Goal: Book appointment/travel/reservation

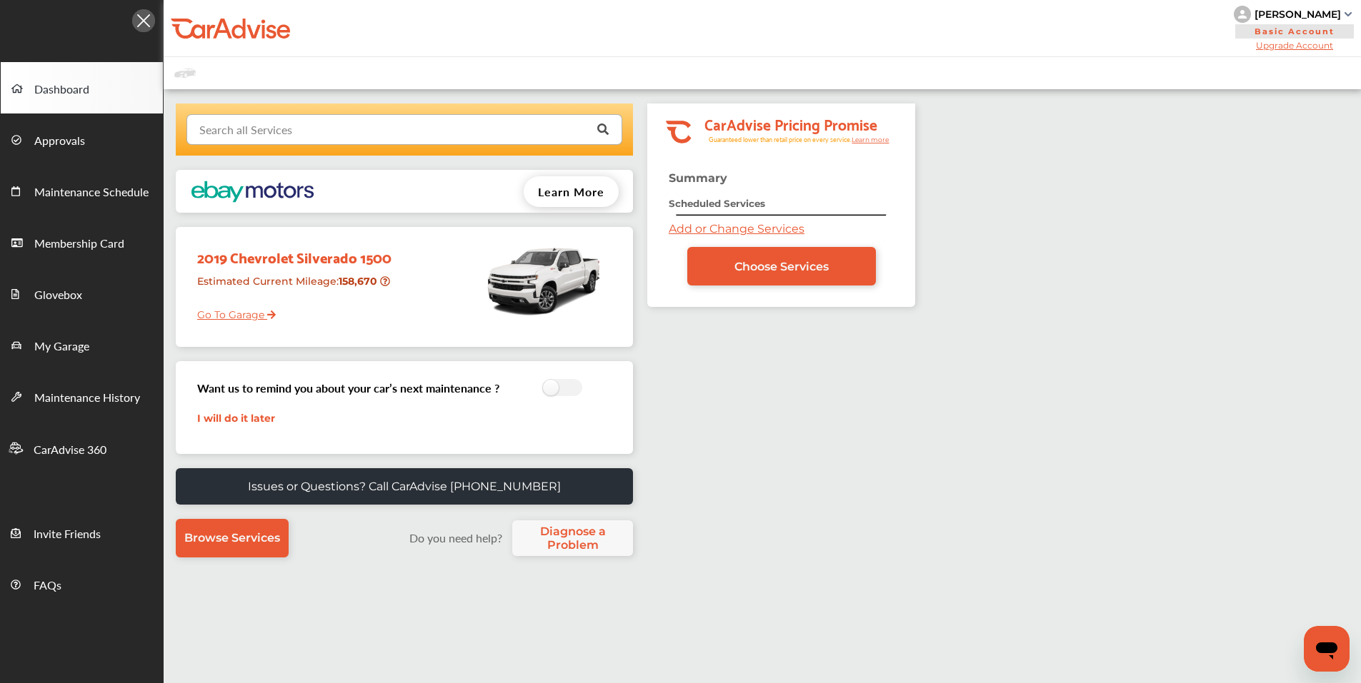
click at [333, 130] on input "text" at bounding box center [401, 129] width 426 height 28
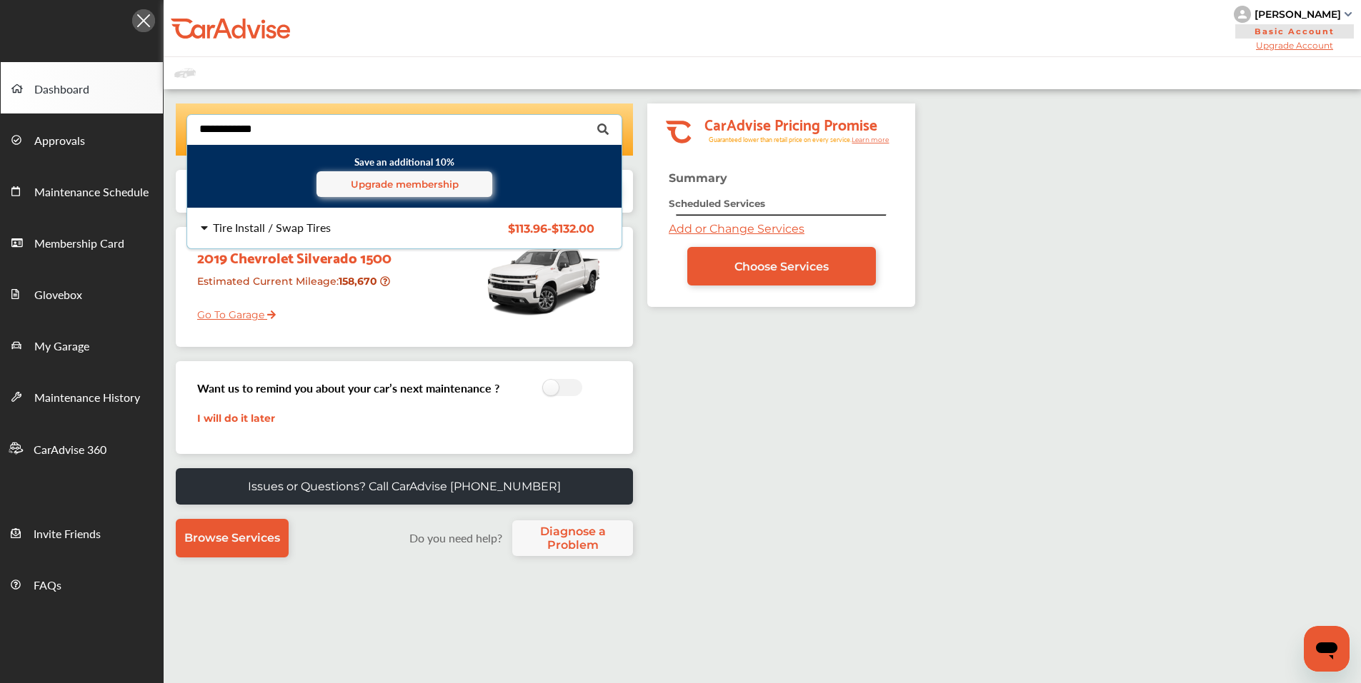
type input "**********"
click at [323, 232] on div "Tire Install / Swap Tires" at bounding box center [272, 227] width 118 height 11
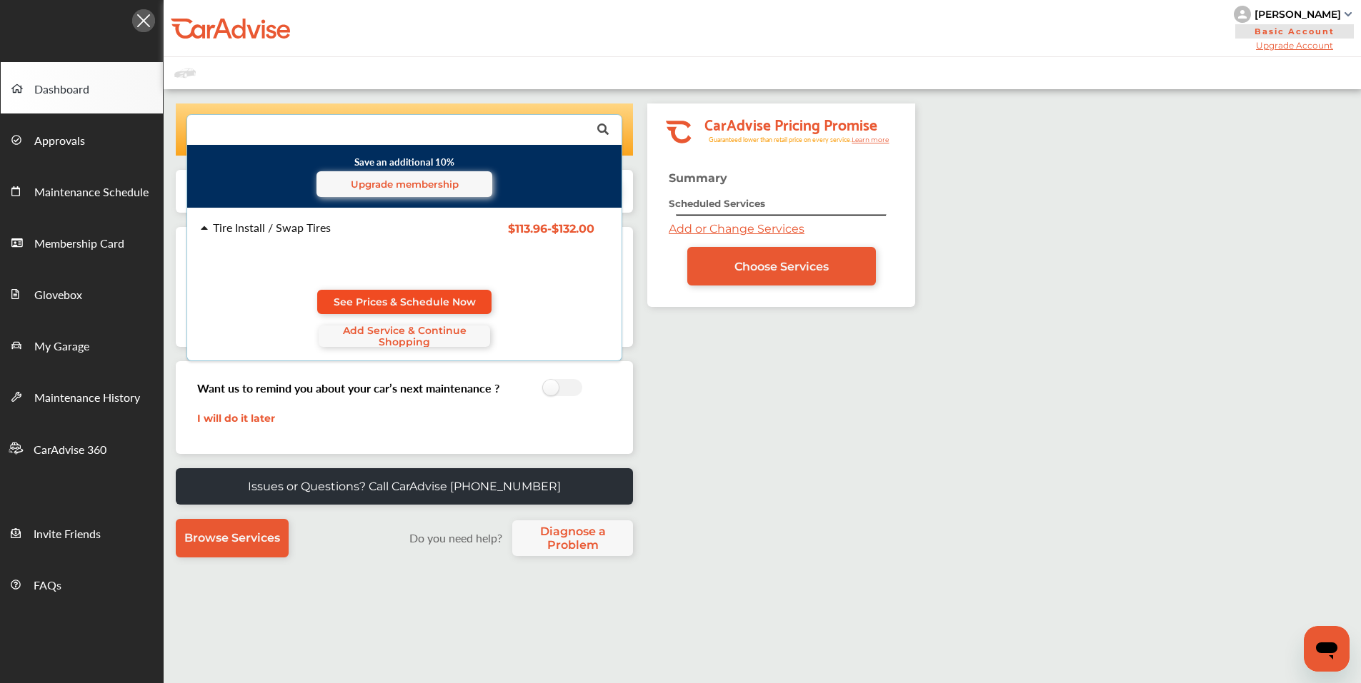
click at [405, 299] on span "See Prices & Schedule Now" at bounding box center [405, 301] width 142 height 11
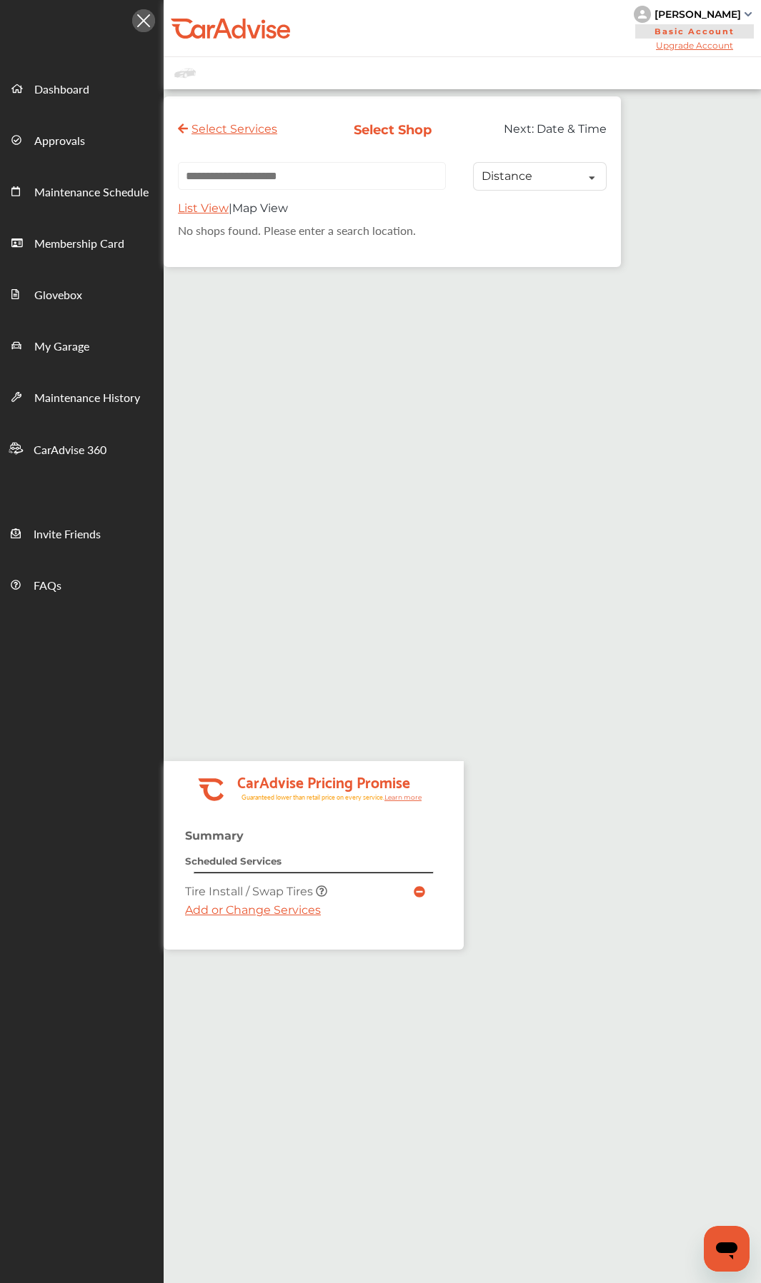
paste input "**********"
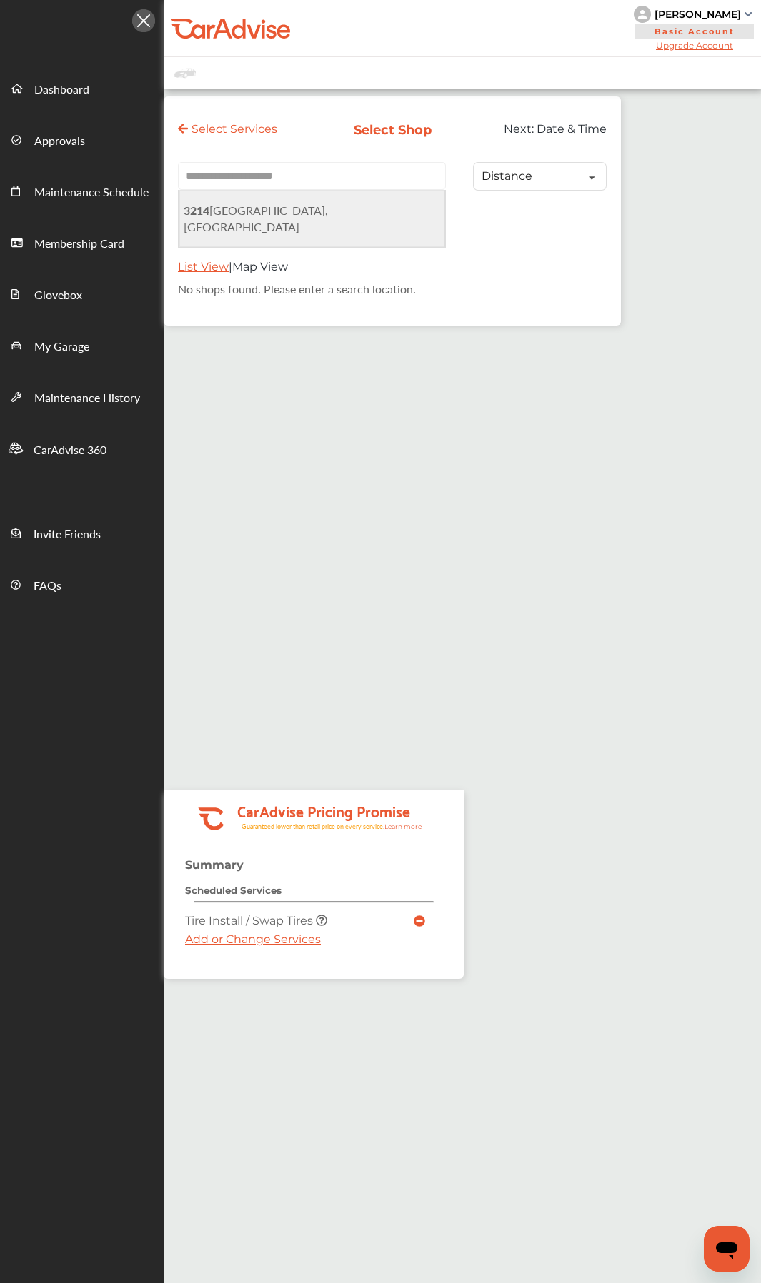
click at [314, 214] on span "[STREET_ADDRESS]" at bounding box center [256, 218] width 144 height 33
type input "**********"
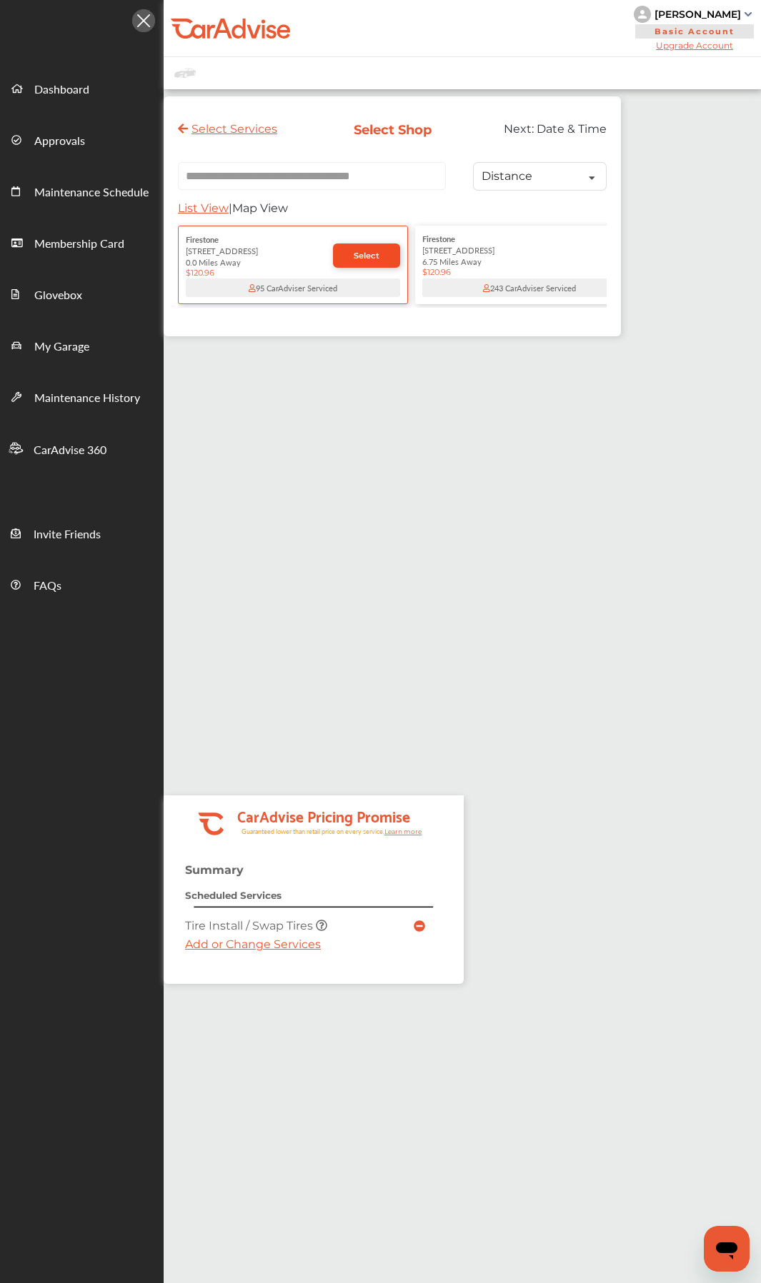
click at [364, 266] on link "Select" at bounding box center [366, 256] width 67 height 24
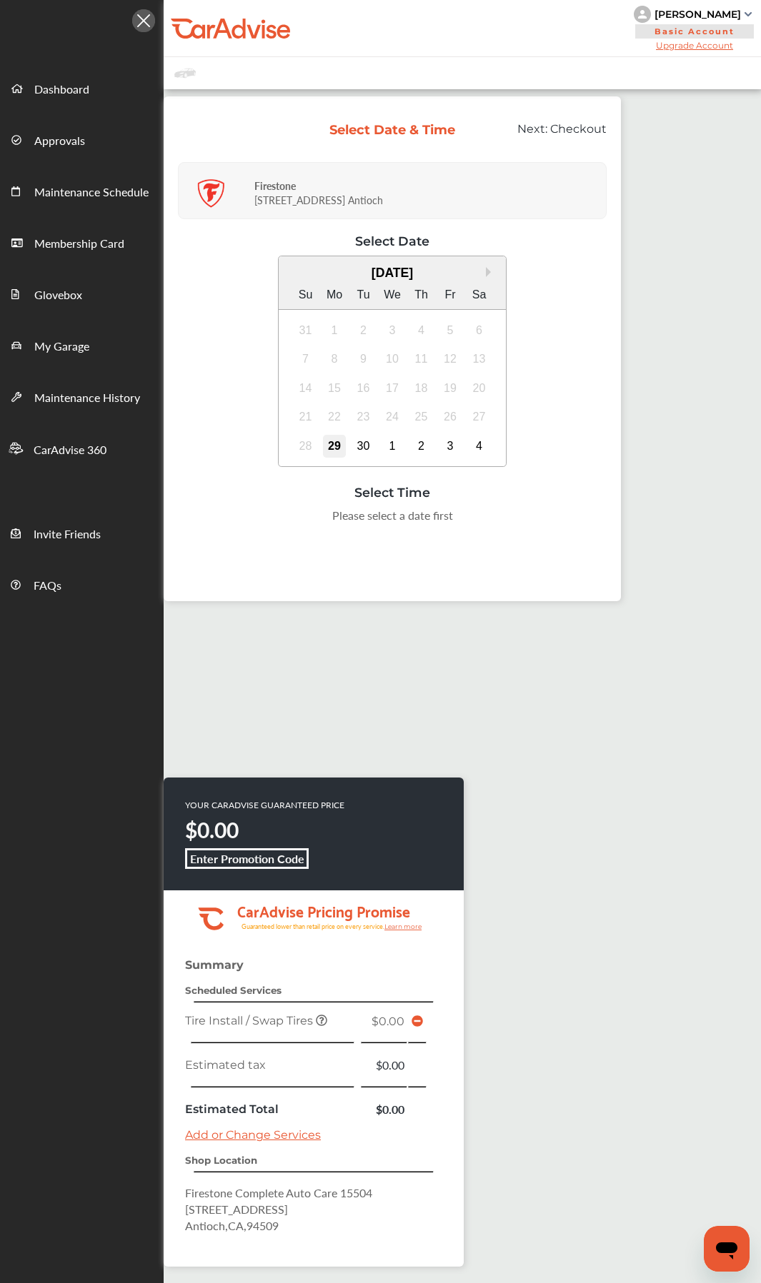
click at [341, 438] on div "29" at bounding box center [334, 446] width 23 height 23
click at [394, 521] on div "4:00 PM" at bounding box center [392, 520] width 67 height 26
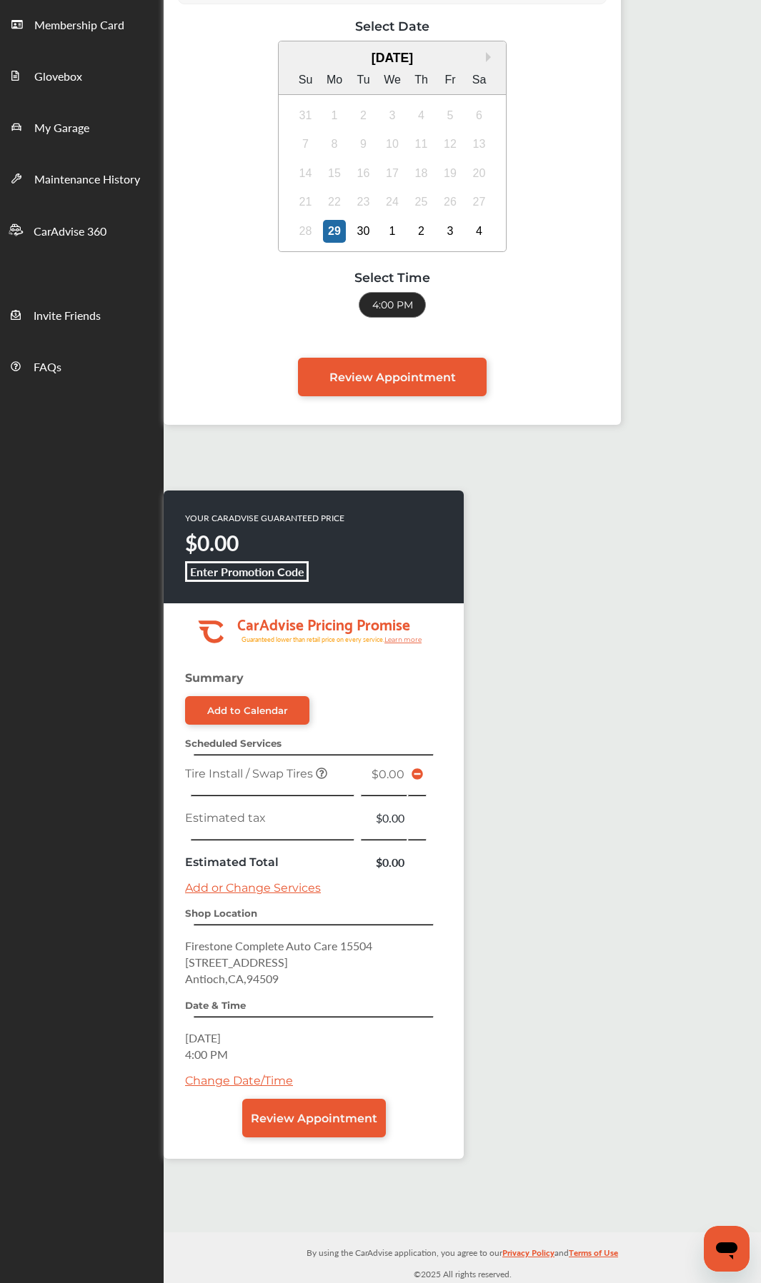
scroll to position [219, 0]
click at [339, 683] on span "Review Appointment" at bounding box center [314, 1118] width 126 height 14
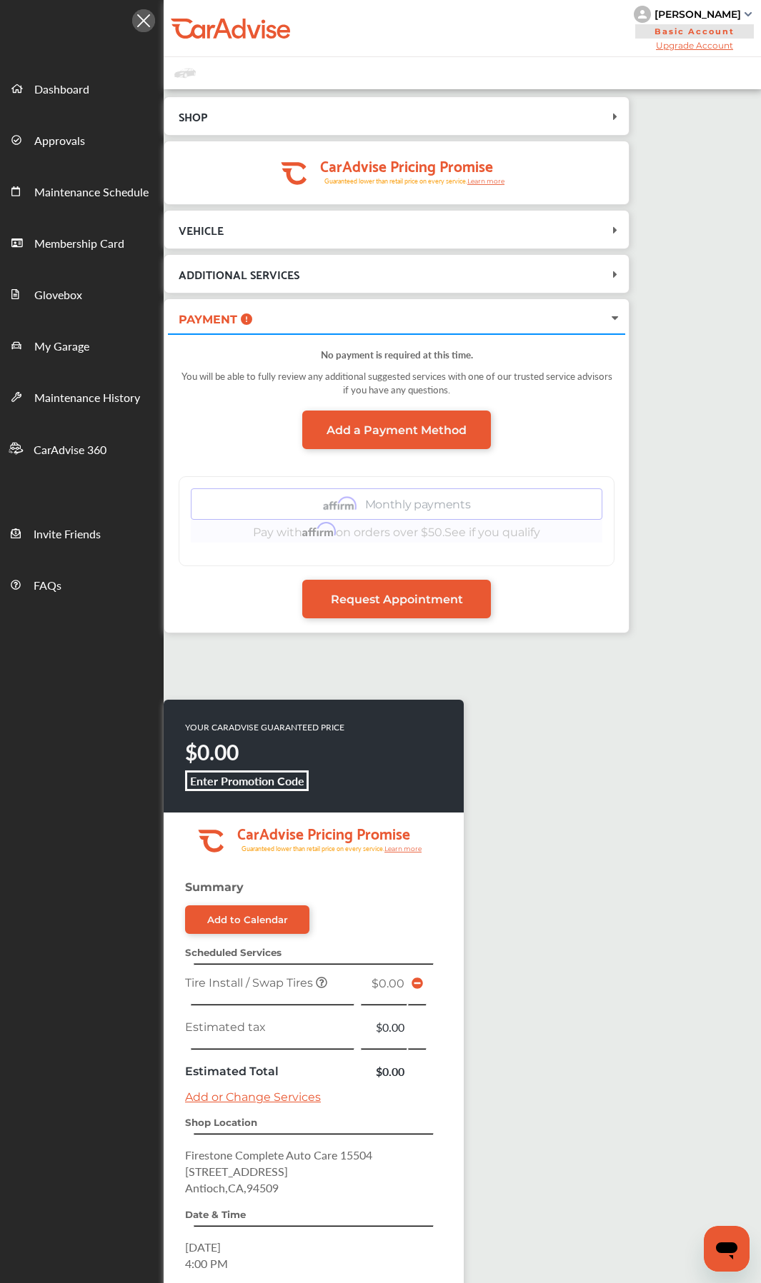
scroll to position [219, 0]
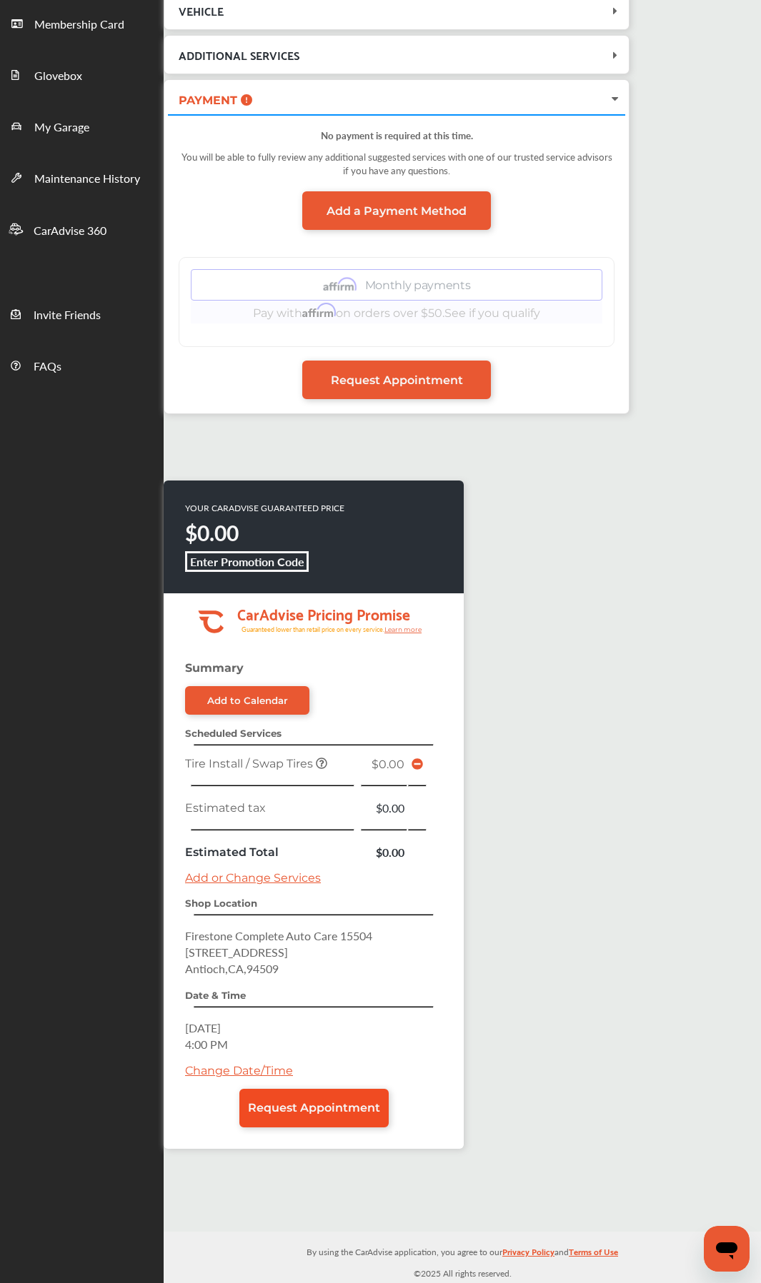
click at [334, 683] on link "Request Appointment" at bounding box center [313, 1108] width 149 height 39
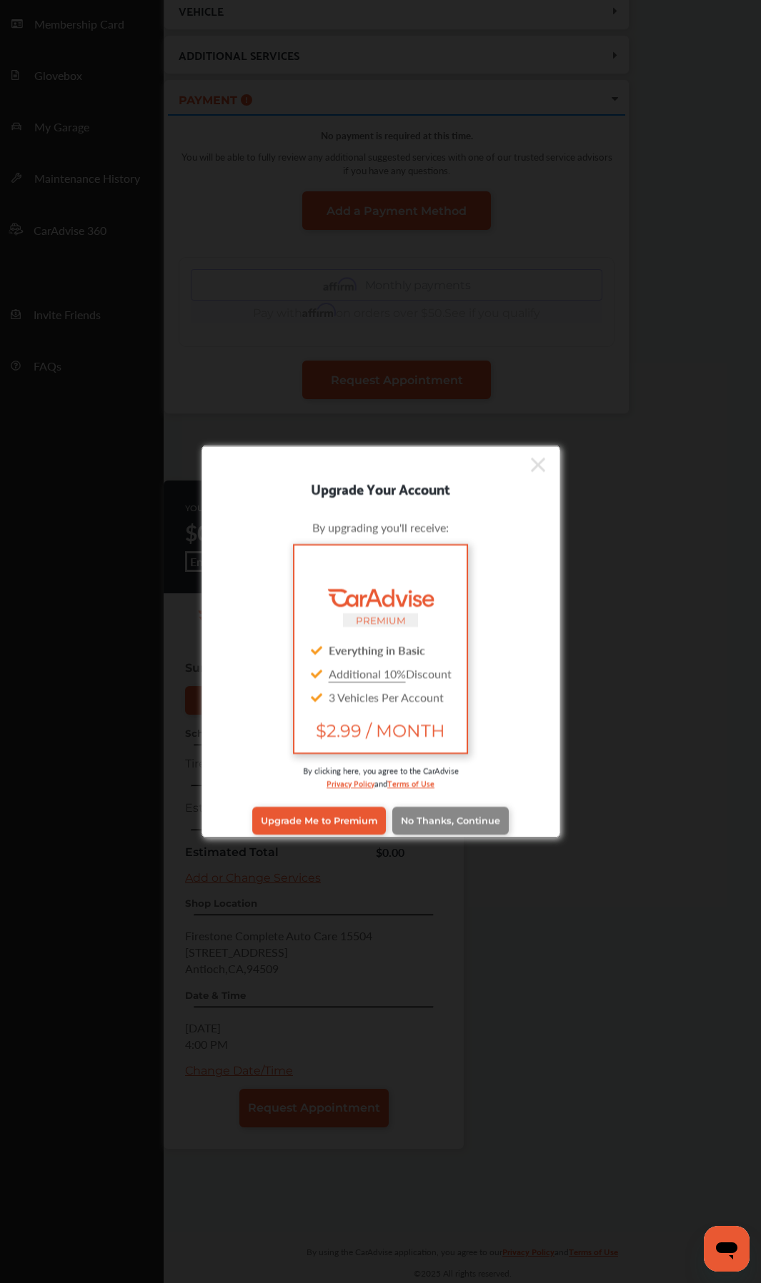
click at [478, 683] on span "No Thanks, Continue" at bounding box center [450, 821] width 99 height 11
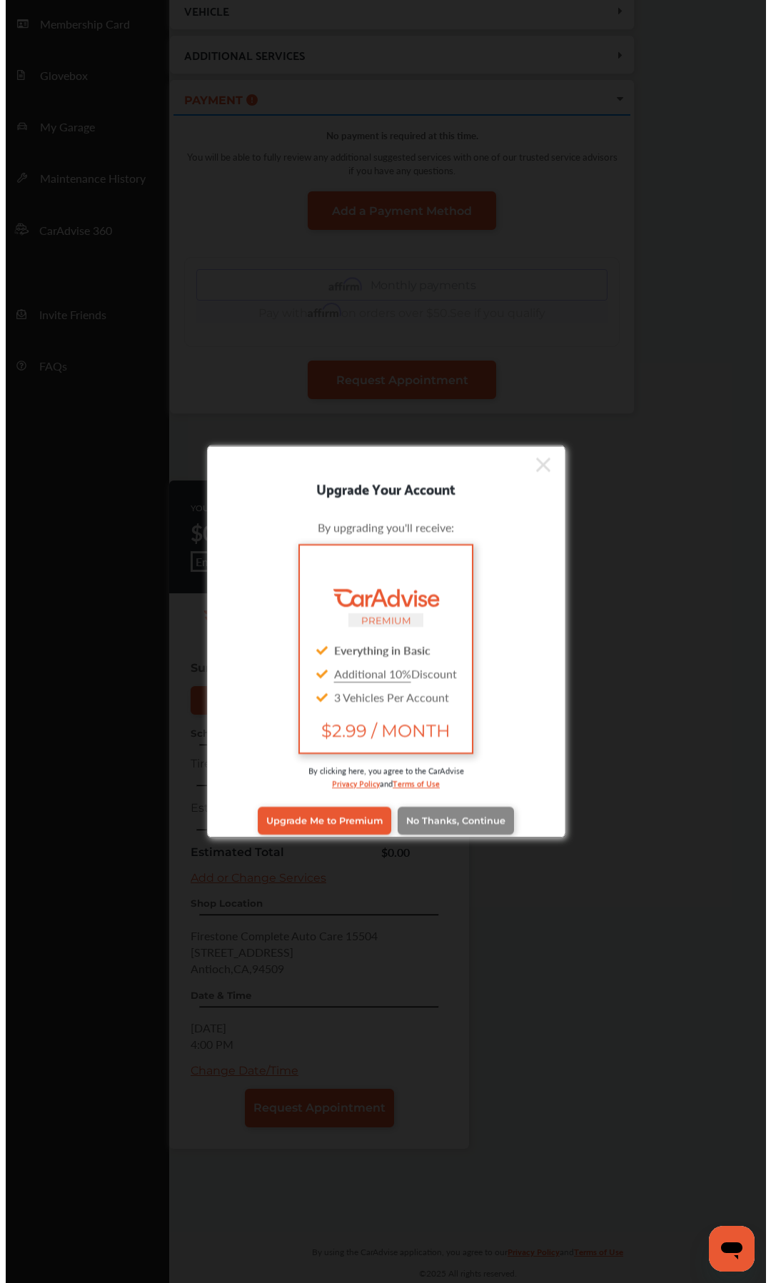
scroll to position [0, 0]
